Goal: Find specific page/section: Find specific page/section

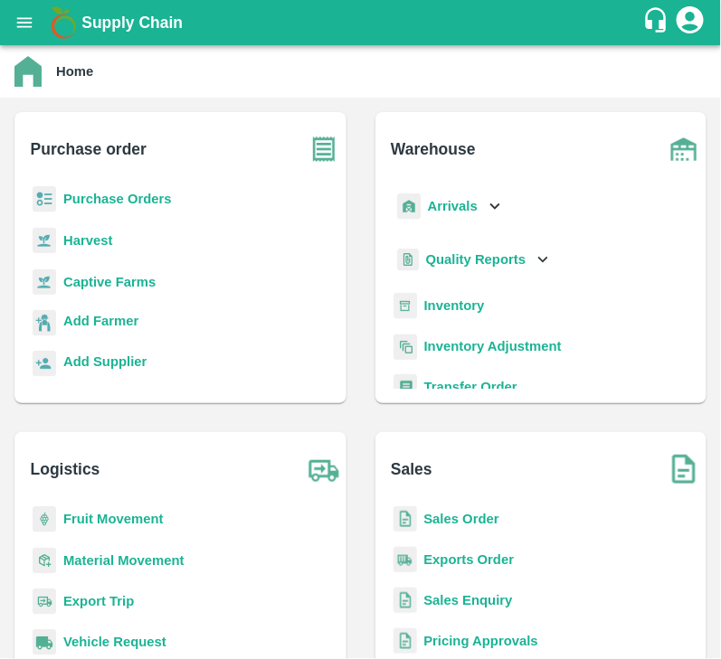
click at [134, 199] on b "Purchase Orders" at bounding box center [117, 199] width 109 height 14
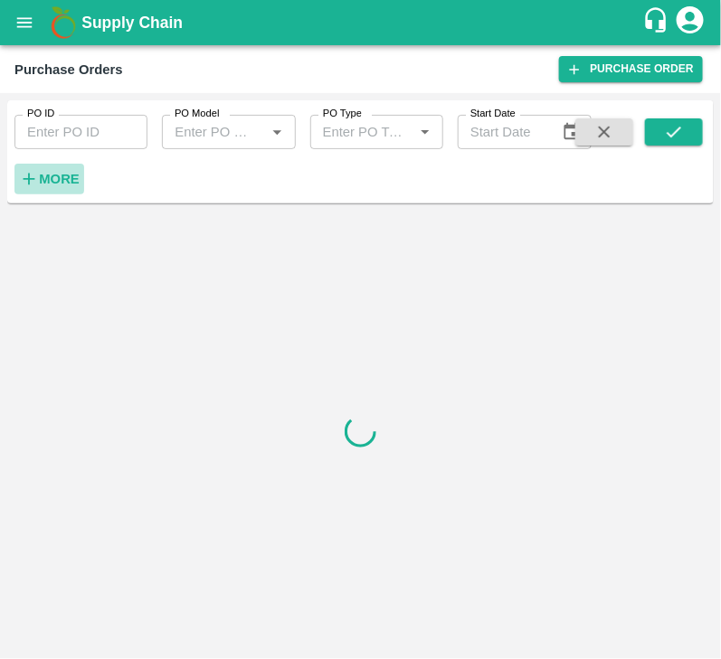
click at [44, 185] on strong "More" at bounding box center [59, 179] width 41 height 14
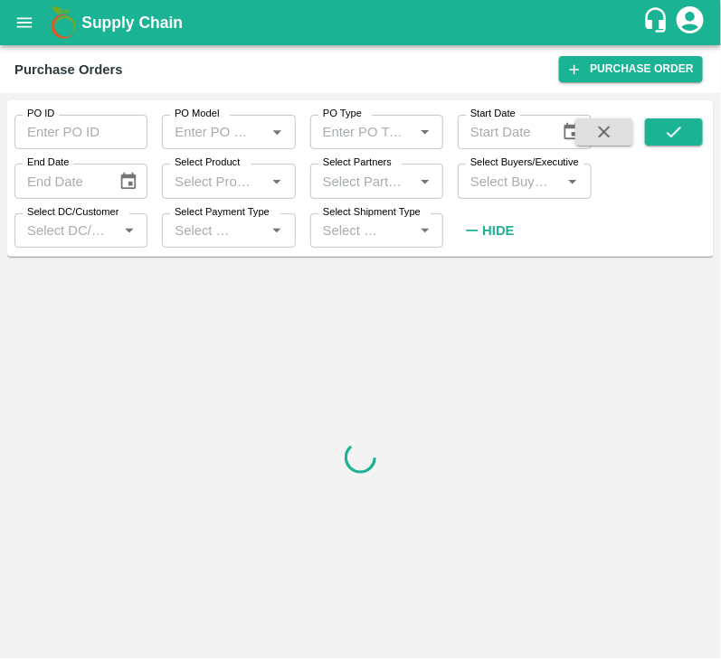
click at [509, 185] on input "Select Buyers/Executive" at bounding box center [509, 181] width 92 height 24
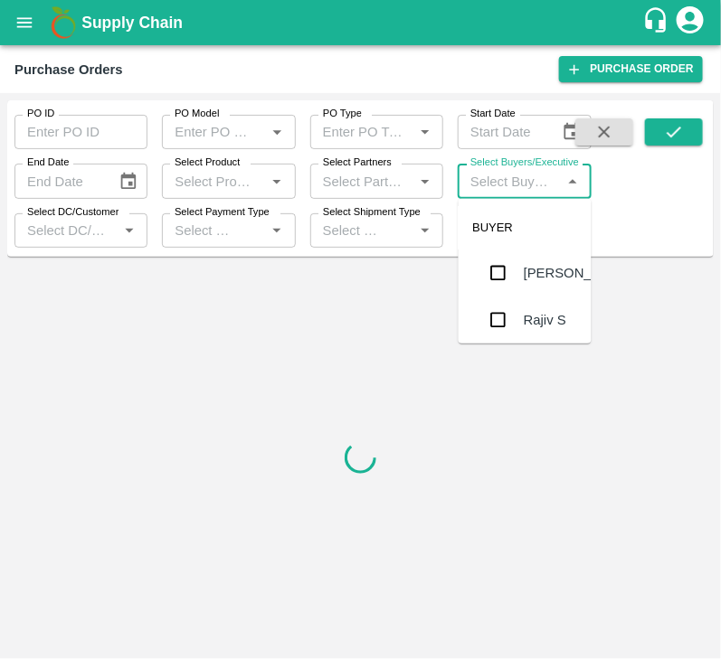
type input "A"
type input "harshva"
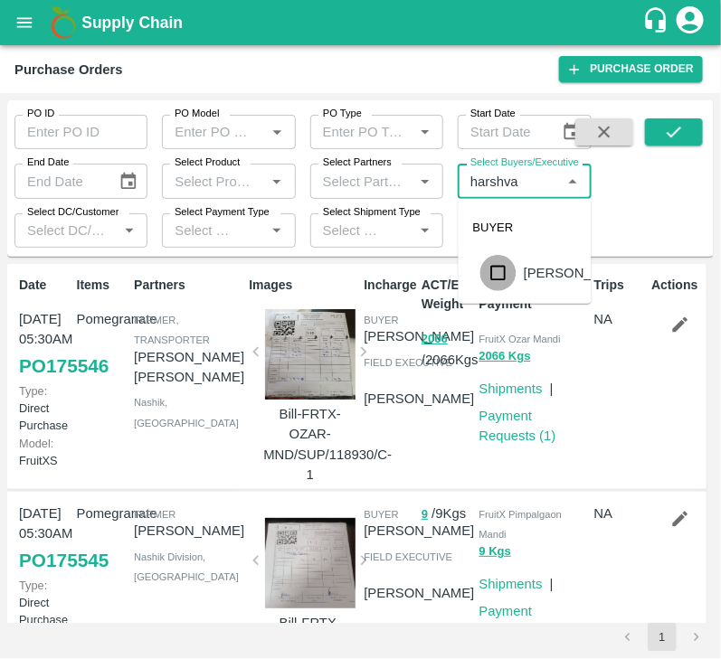
click at [501, 279] on input "checkbox" at bounding box center [498, 273] width 36 height 36
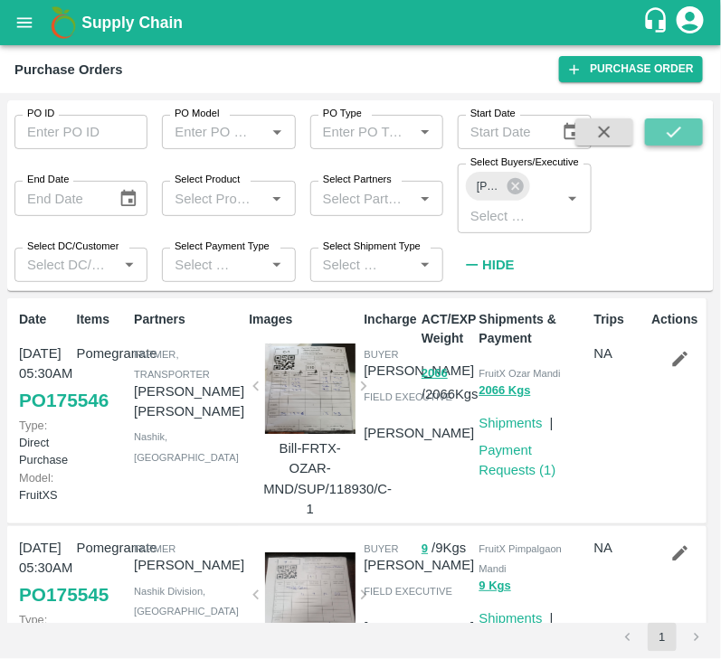
click at [670, 140] on icon "submit" at bounding box center [674, 132] width 20 height 20
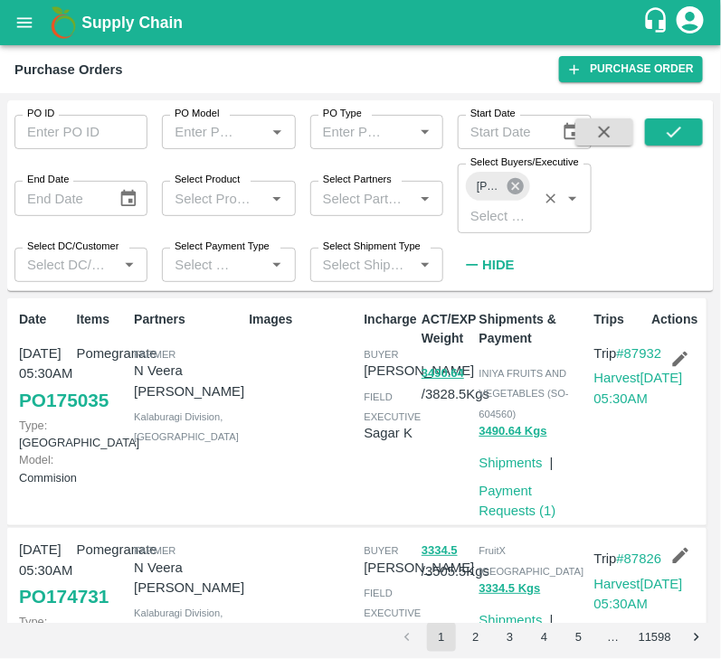
click at [520, 182] on icon at bounding box center [515, 186] width 16 height 16
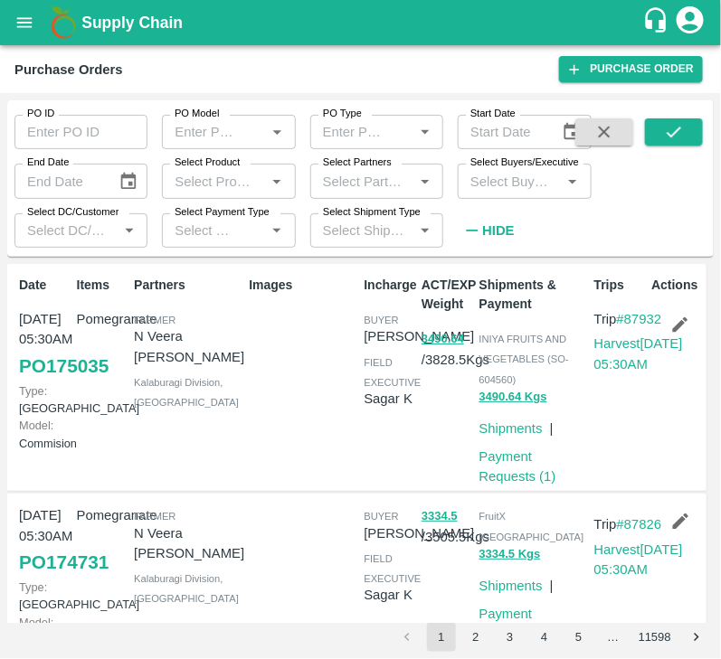
click at [508, 185] on input "Select Buyers/Executive" at bounding box center [509, 181] width 92 height 24
type input "lava"
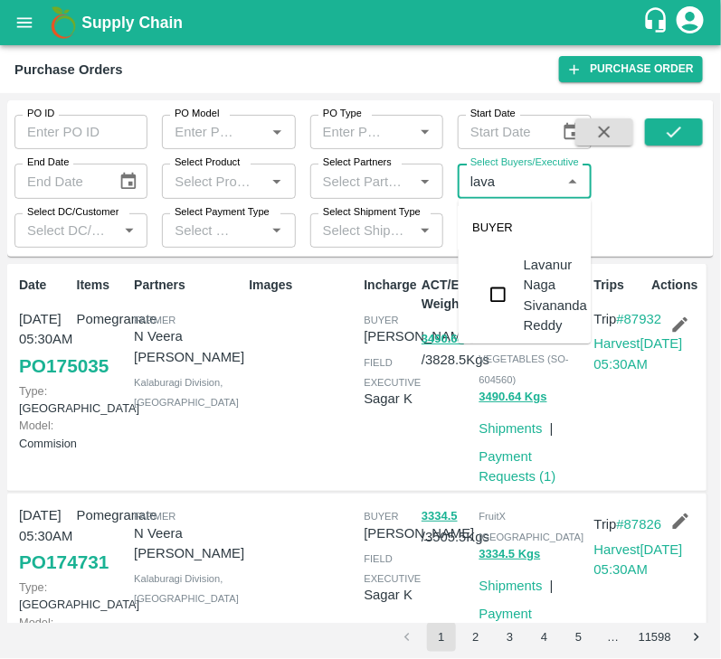
click at [496, 283] on input "checkbox" at bounding box center [498, 295] width 36 height 36
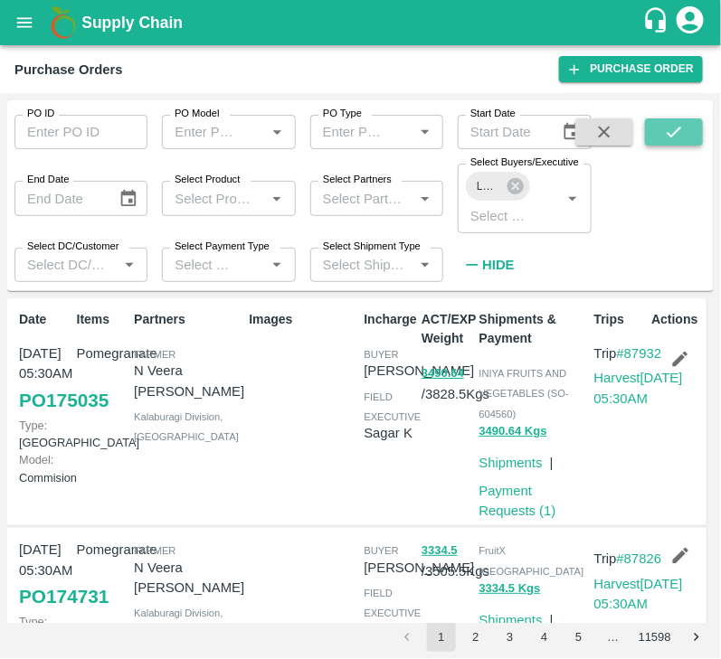
click at [673, 130] on icon "submit" at bounding box center [674, 132] width 20 height 20
